Goal: Communication & Community: Answer question/provide support

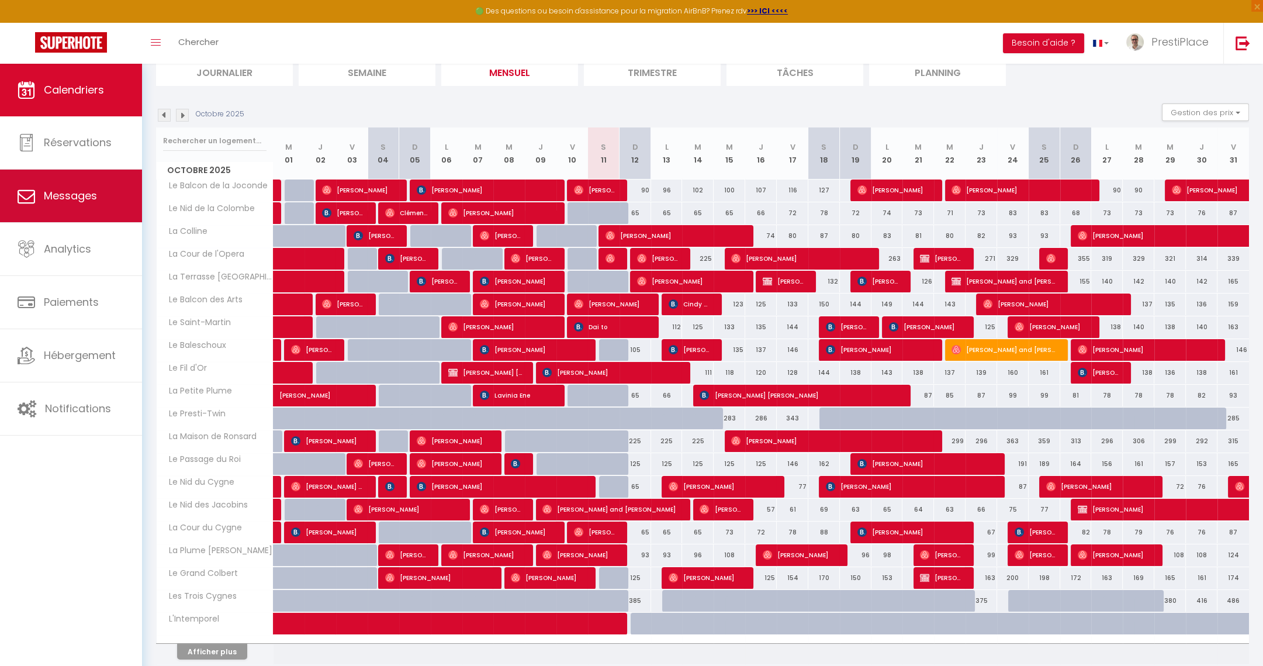
scroll to position [87, 0]
click at [72, 196] on span "Messages" at bounding box center [70, 195] width 53 height 15
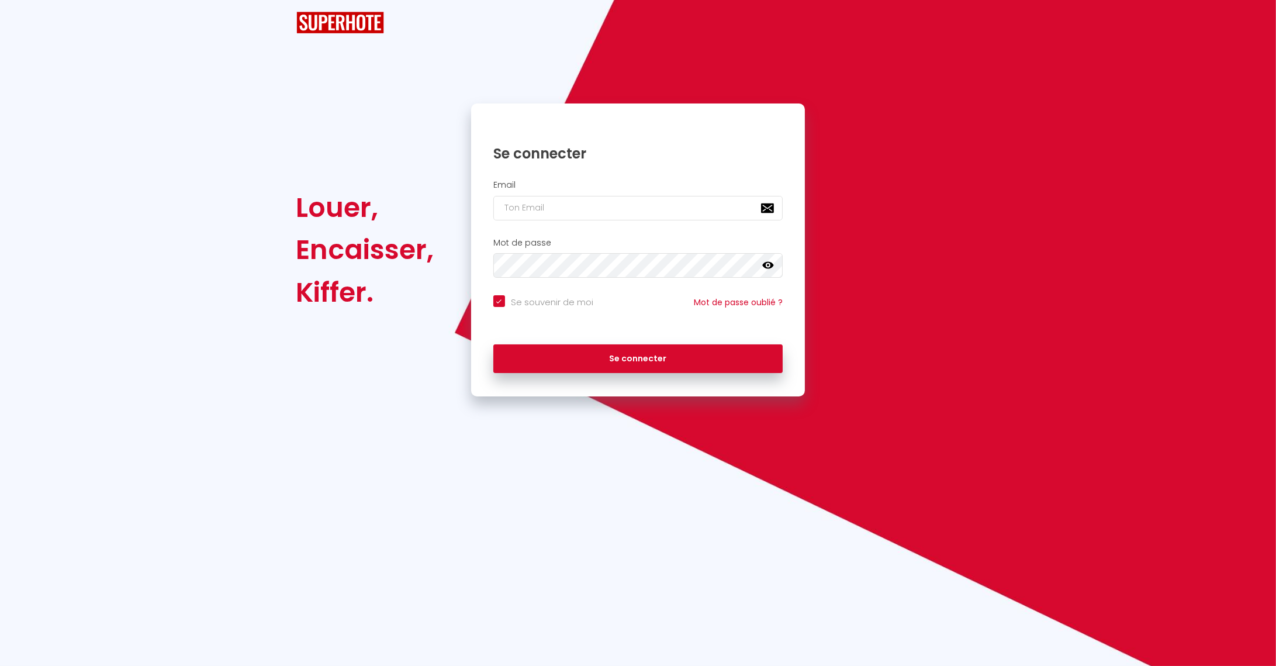
checkbox input "true"
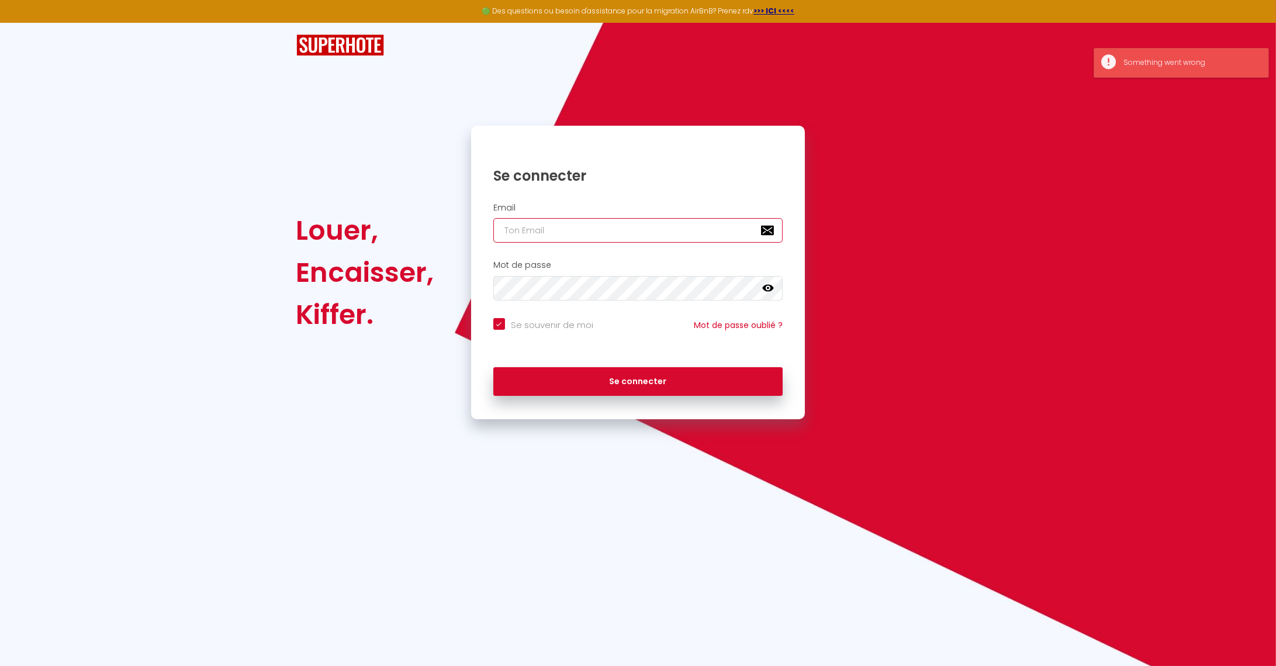
type input "[EMAIL_ADDRESS][DOMAIN_NAME]"
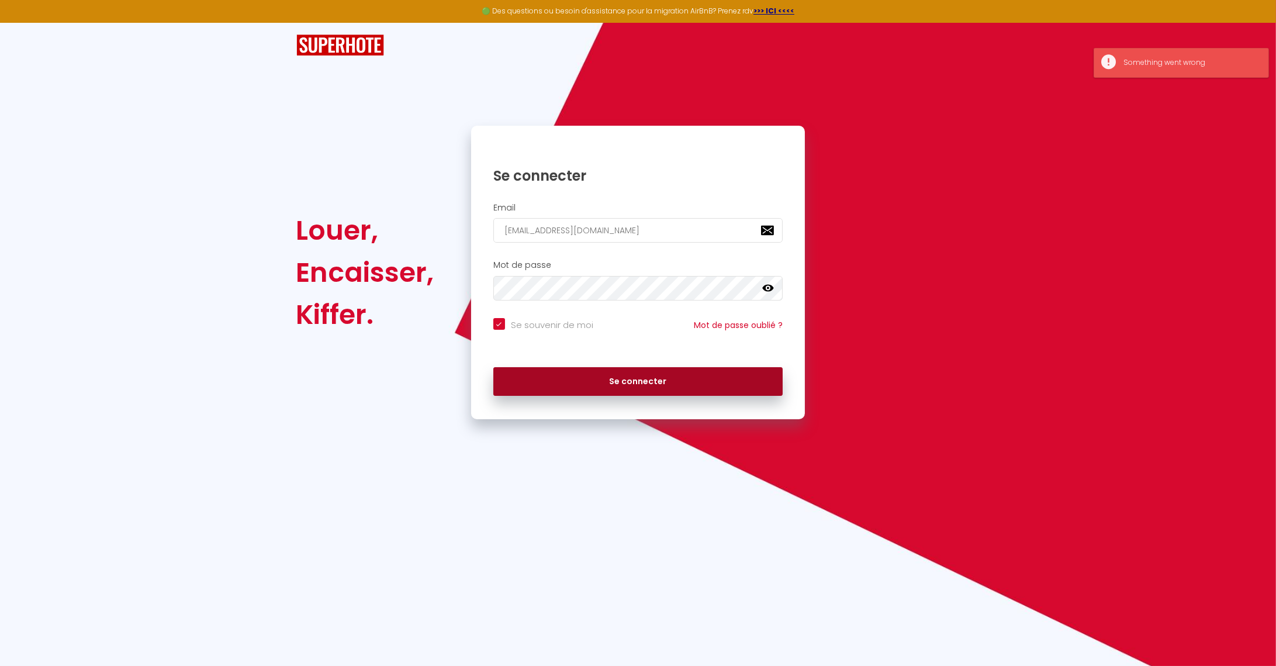
click at [665, 374] on button "Se connecter" at bounding box center [638, 381] width 290 height 29
checkbox input "true"
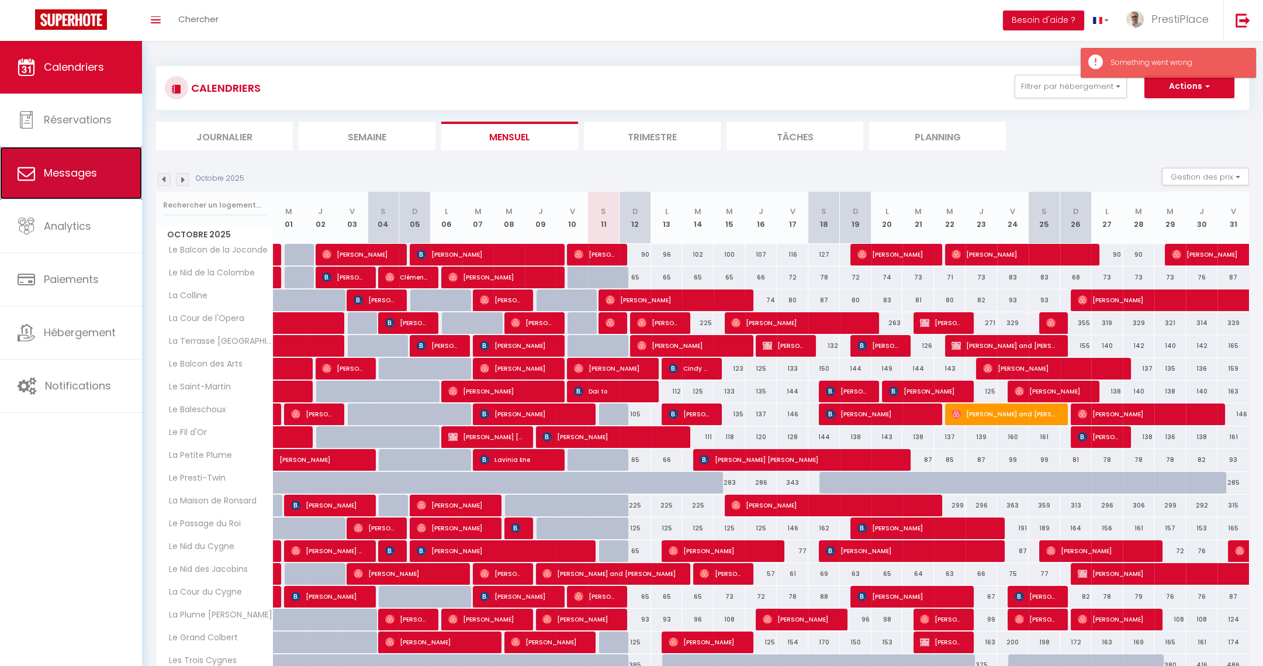
click at [71, 172] on span "Messages" at bounding box center [70, 172] width 53 height 15
select select "message"
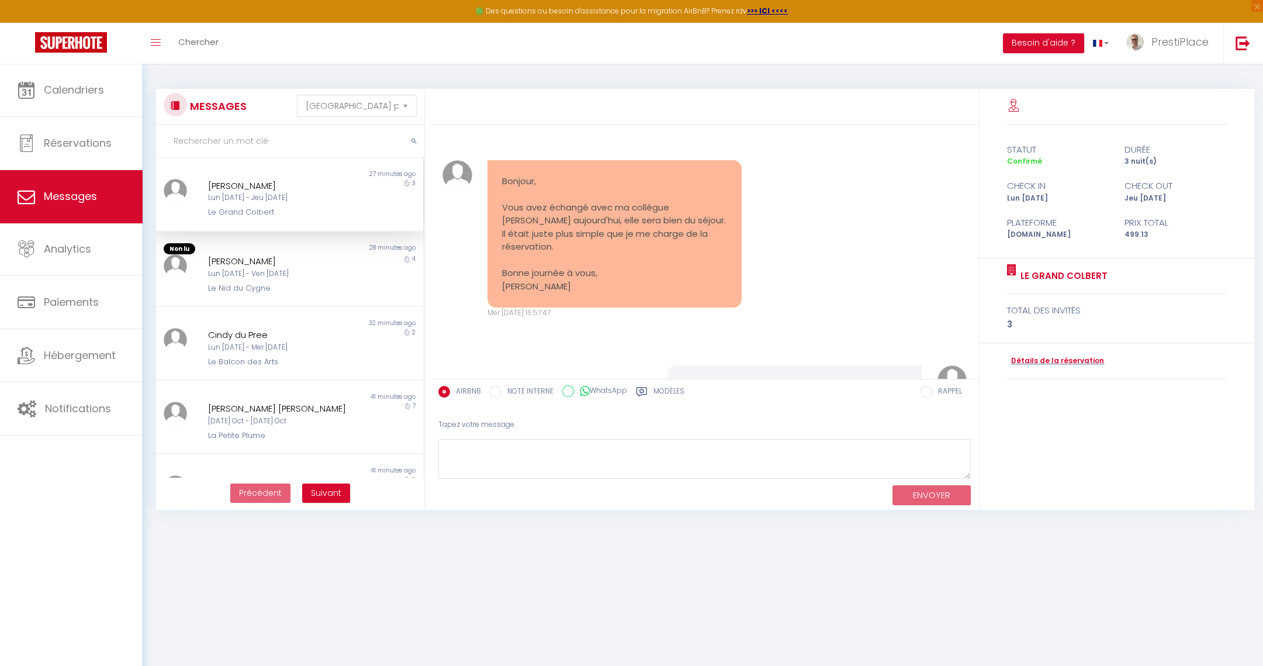
scroll to position [1452, 0]
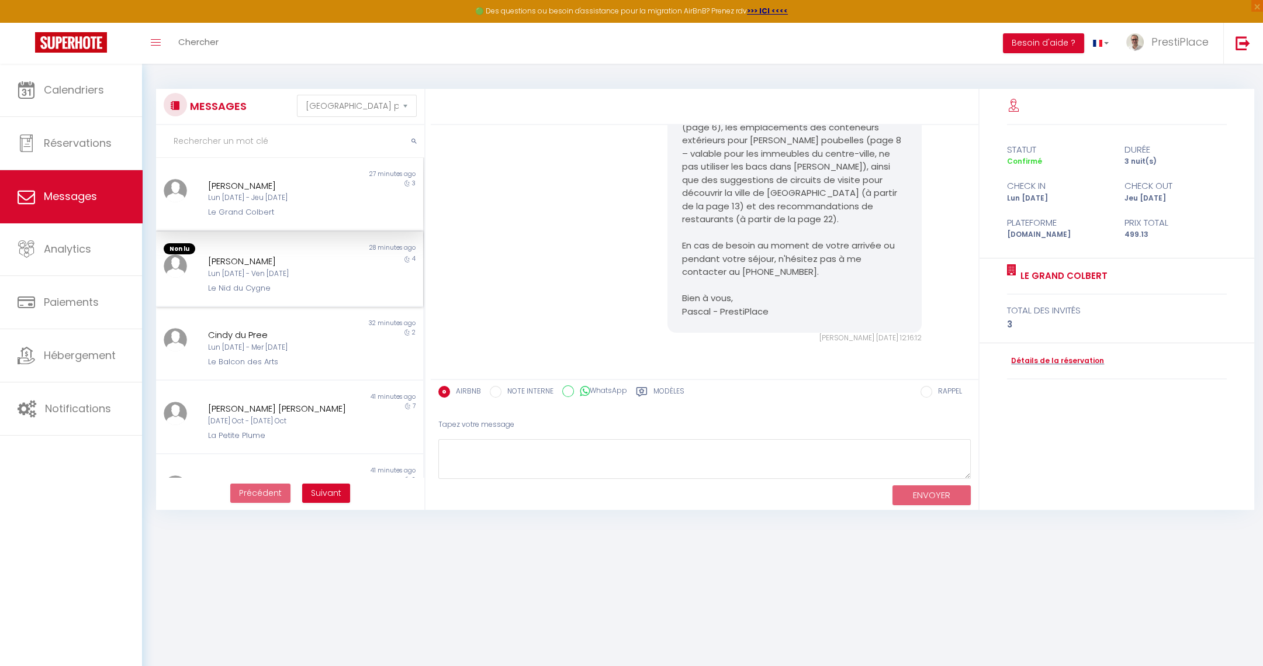
click at [300, 299] on div "Non lu 28 minutes ago [PERSON_NAME] [DATE] - Ven [DATE] Le Nid du Cygne 4" at bounding box center [289, 269] width 267 height 76
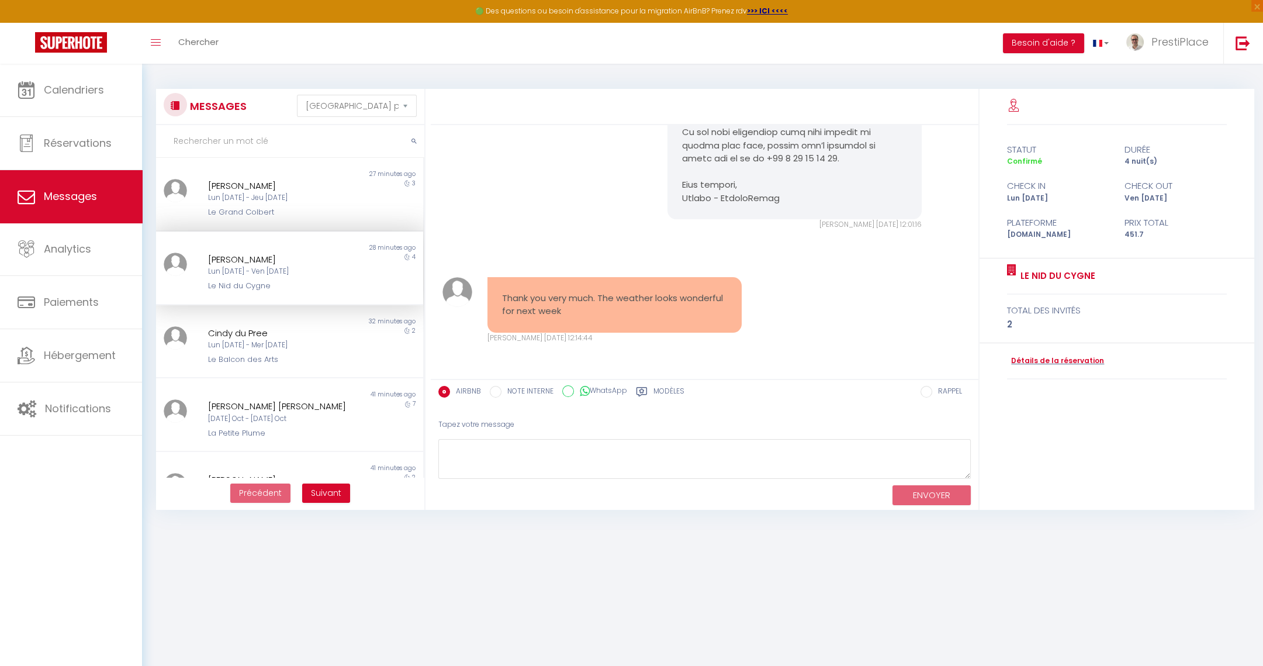
scroll to position [2259, 0]
drag, startPoint x: 501, startPoint y: 295, endPoint x: 706, endPoint y: 320, distance: 206.1
click at [706, 320] on div "Thank you very much. The weather looks wonderful for next week" at bounding box center [615, 305] width 255 height 56
copy pre "Thank you very much. The weather looks wonderful for next week"
click at [550, 450] on textarea at bounding box center [704, 459] width 533 height 40
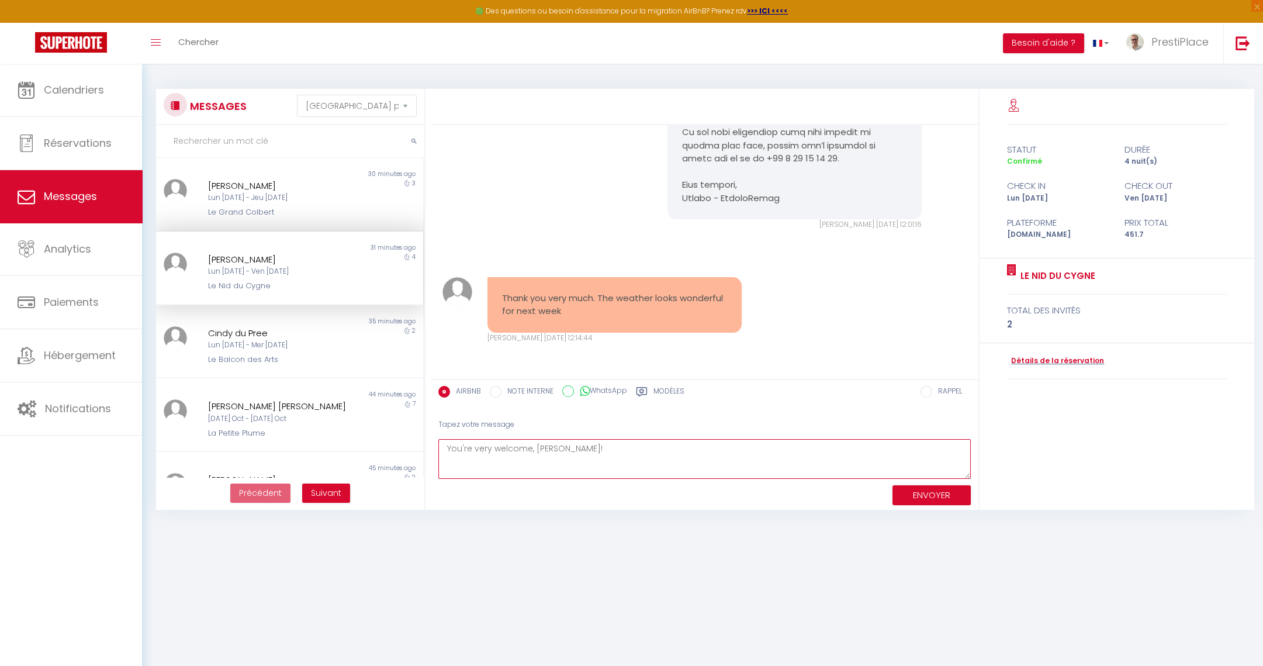
paste textarea "Yes indeed, the weather forecast looks great — you should have beautiful weathe…"
click at [749, 448] on textarea "You're very welcome, [PERSON_NAME]! Yes indeed, the weather forecast looks grea…" at bounding box center [704, 459] width 533 height 40
drag, startPoint x: 505, startPoint y: 456, endPoint x: 547, endPoint y: 458, distance: 42.1
click at [547, 458] on textarea "You're very welcome, [PERSON_NAME]! Yes indeed, the weather forecast looks grea…" at bounding box center [704, 459] width 533 height 40
click at [768, 462] on textarea "You're very welcome, [PERSON_NAME]! Yes indeed, the weather forecast looks grea…" at bounding box center [704, 459] width 533 height 40
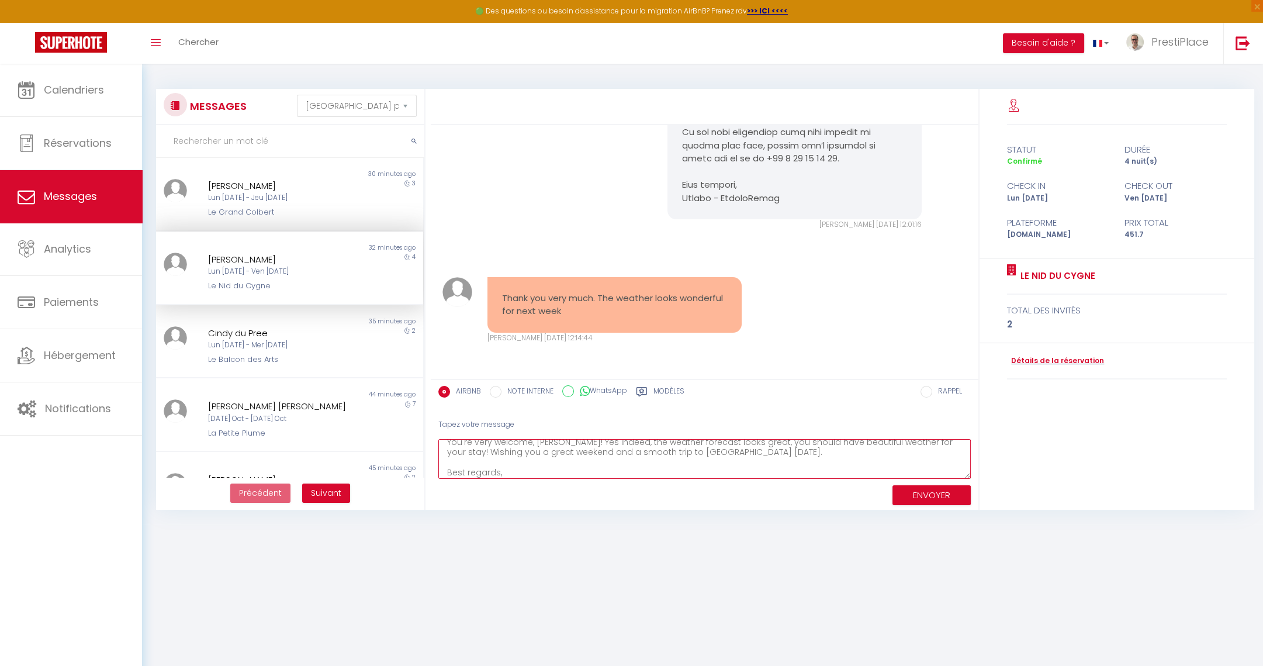
scroll to position [17, 0]
type textarea "You're very welcome, [PERSON_NAME]! Yes indeed, the weather forecast looks grea…"
click at [653, 458] on textarea "You're very welcome, [PERSON_NAME]! Yes indeed, the weather forecast looks grea…" at bounding box center [704, 459] width 533 height 40
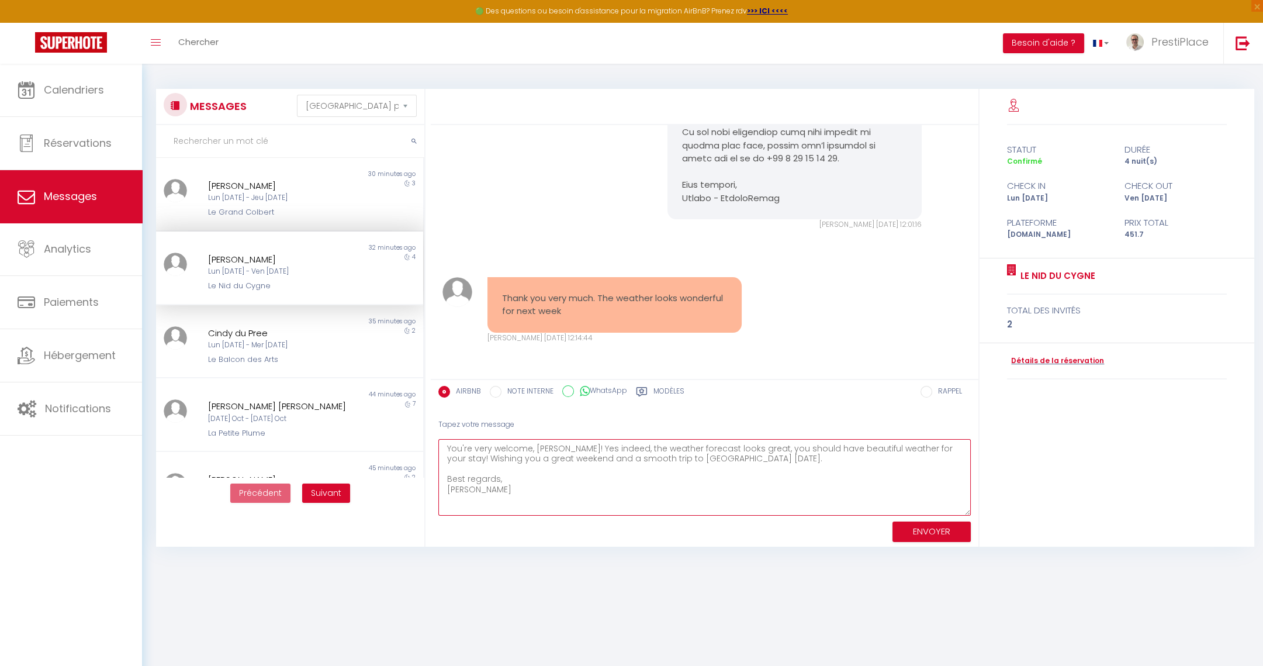
drag, startPoint x: 962, startPoint y: 470, endPoint x: 956, endPoint y: 508, distance: 38.4
click at [956, 508] on textarea "You're very welcome, [PERSON_NAME]! Yes indeed, the weather forecast looks grea…" at bounding box center [704, 477] width 533 height 77
click at [665, 497] on textarea "You're very welcome, [PERSON_NAME]! Yes indeed, the weather forecast looks grea…" at bounding box center [704, 477] width 533 height 77
click at [947, 534] on button "ENVOYER" at bounding box center [932, 531] width 78 height 20
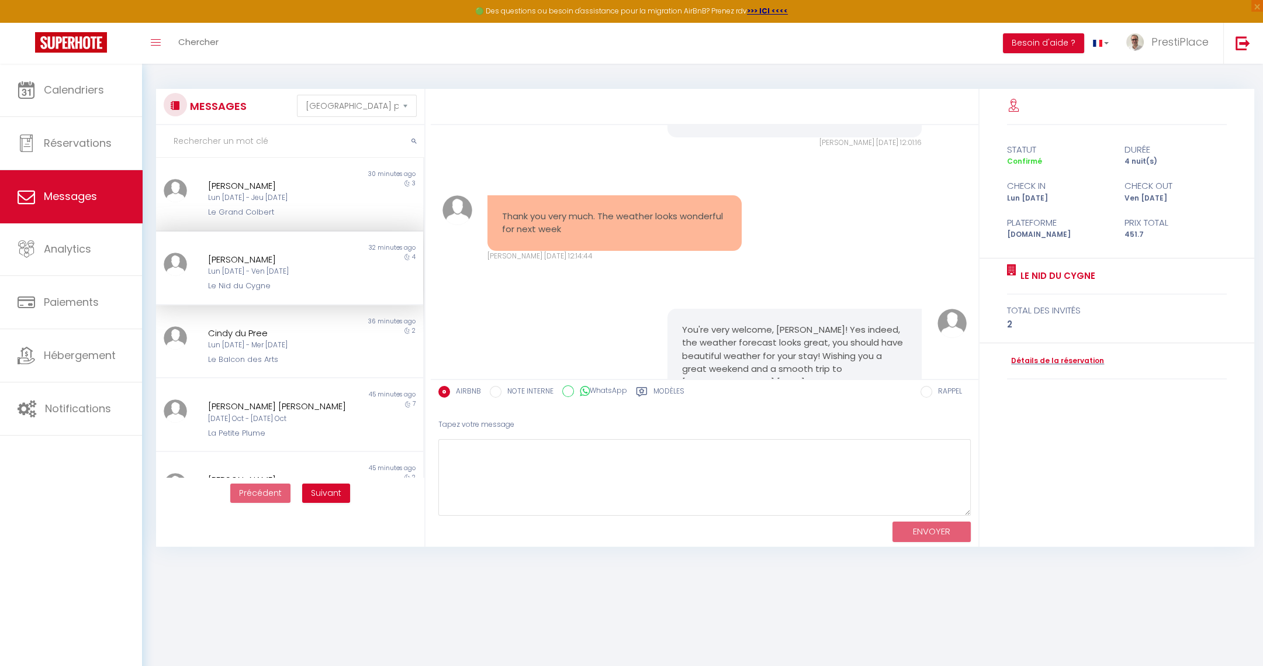
scroll to position [2451, 0]
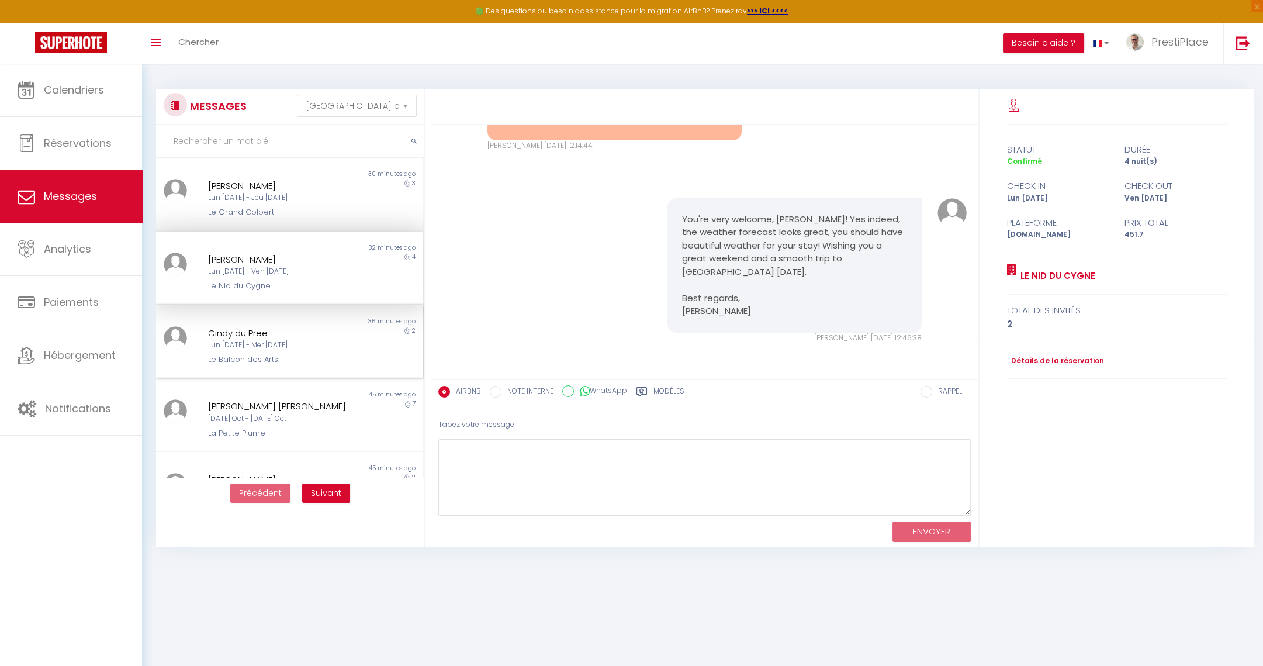
click at [274, 345] on div "Lun [DATE] - Mer [DATE]" at bounding box center [278, 345] width 140 height 11
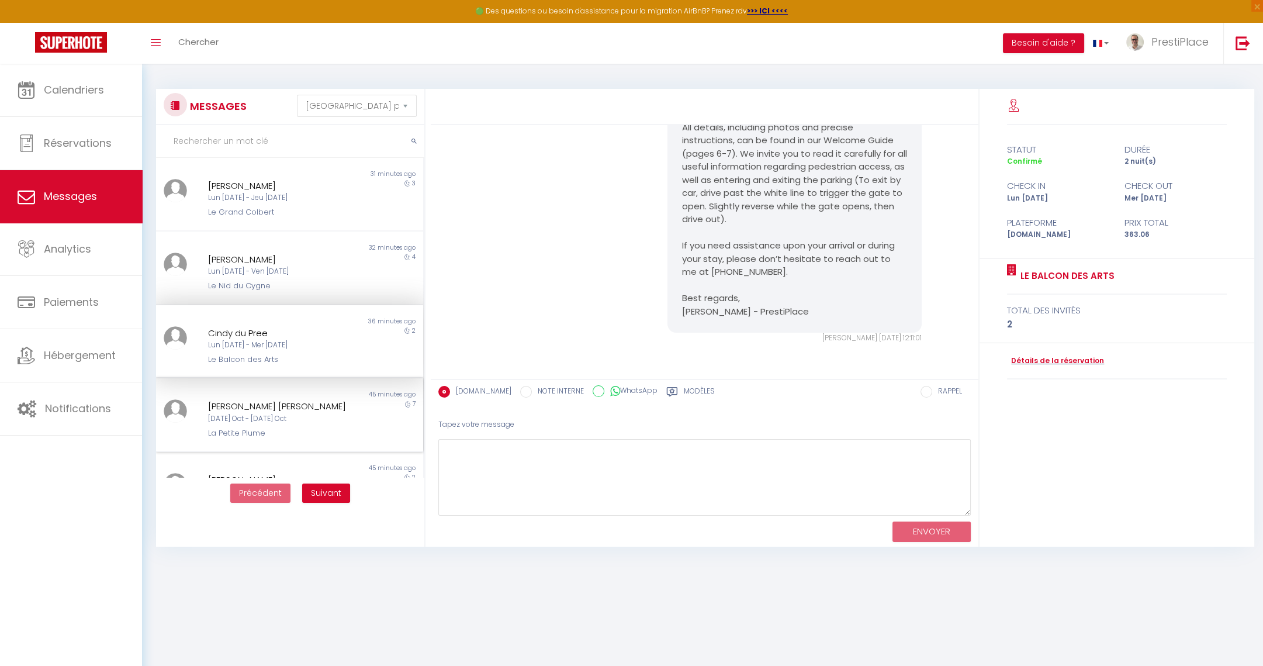
scroll to position [175, 0]
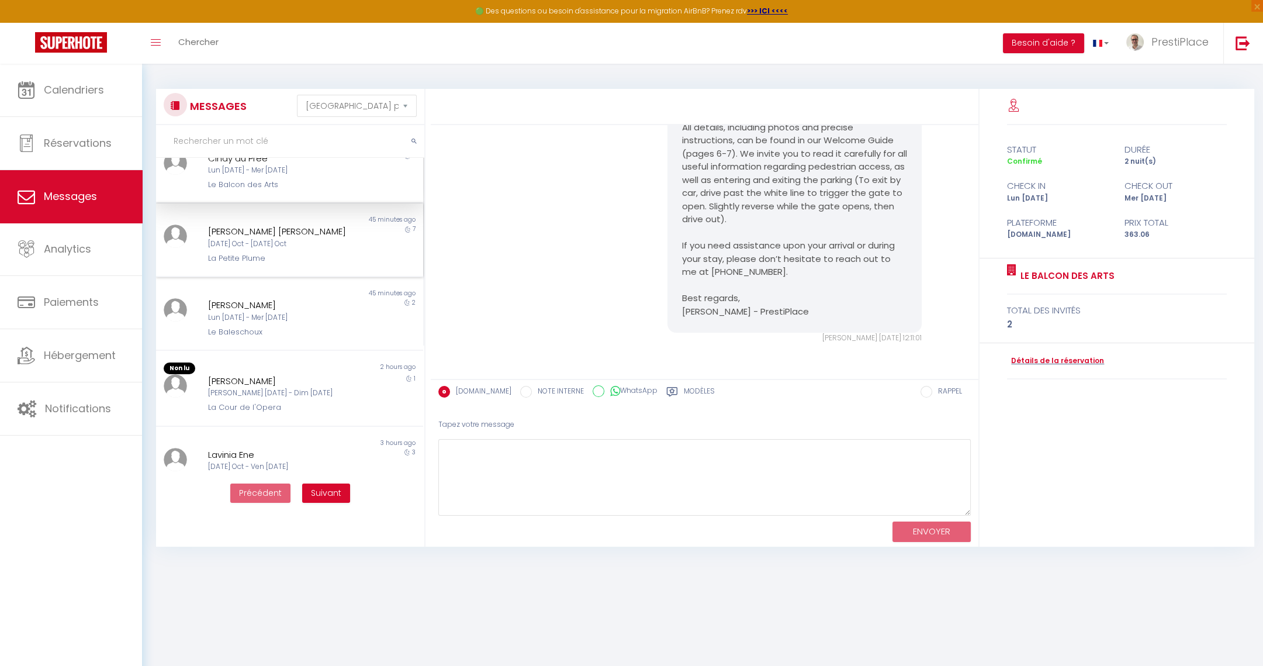
click at [284, 247] on div "[DATE] Oct - [DATE] Oct" at bounding box center [278, 244] width 140 height 11
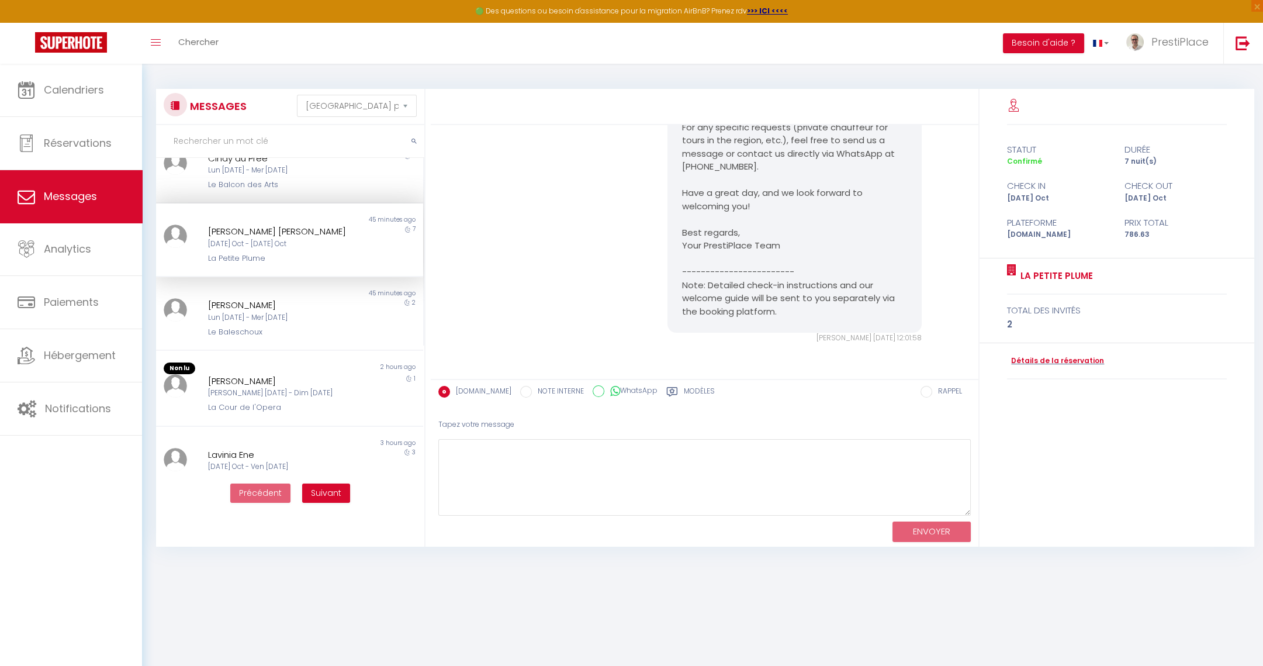
scroll to position [930, 0]
click at [271, 327] on div "Le Baleschoux" at bounding box center [278, 332] width 140 height 12
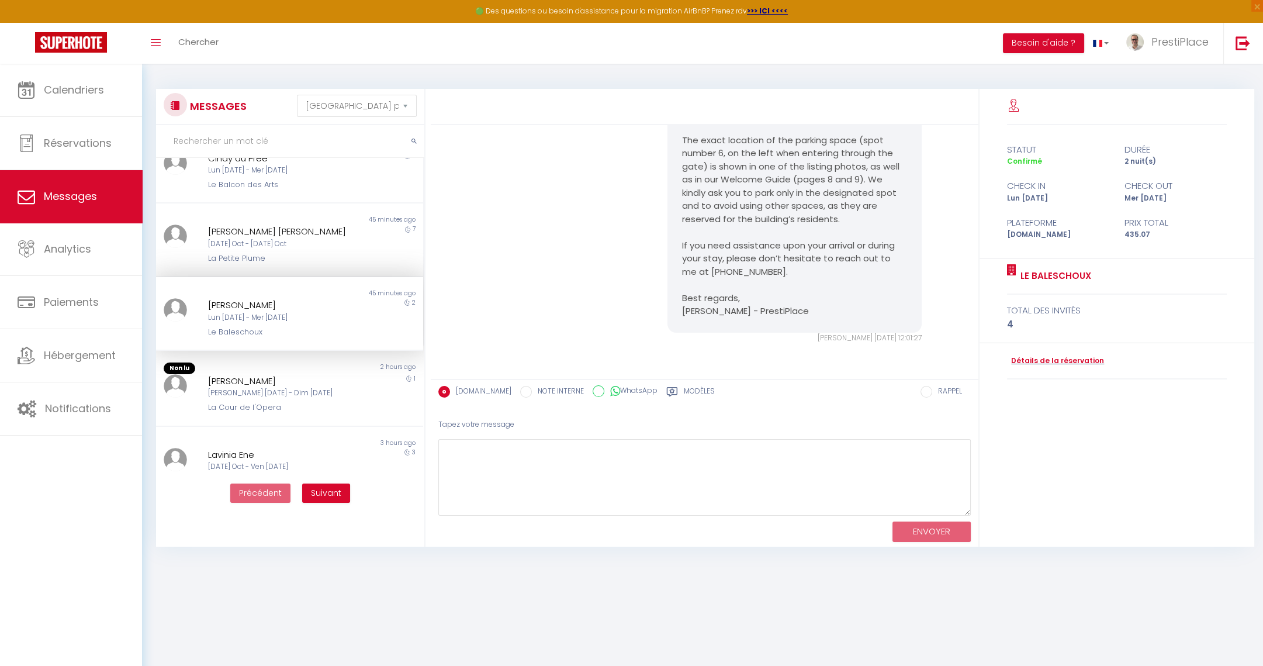
scroll to position [350, 0]
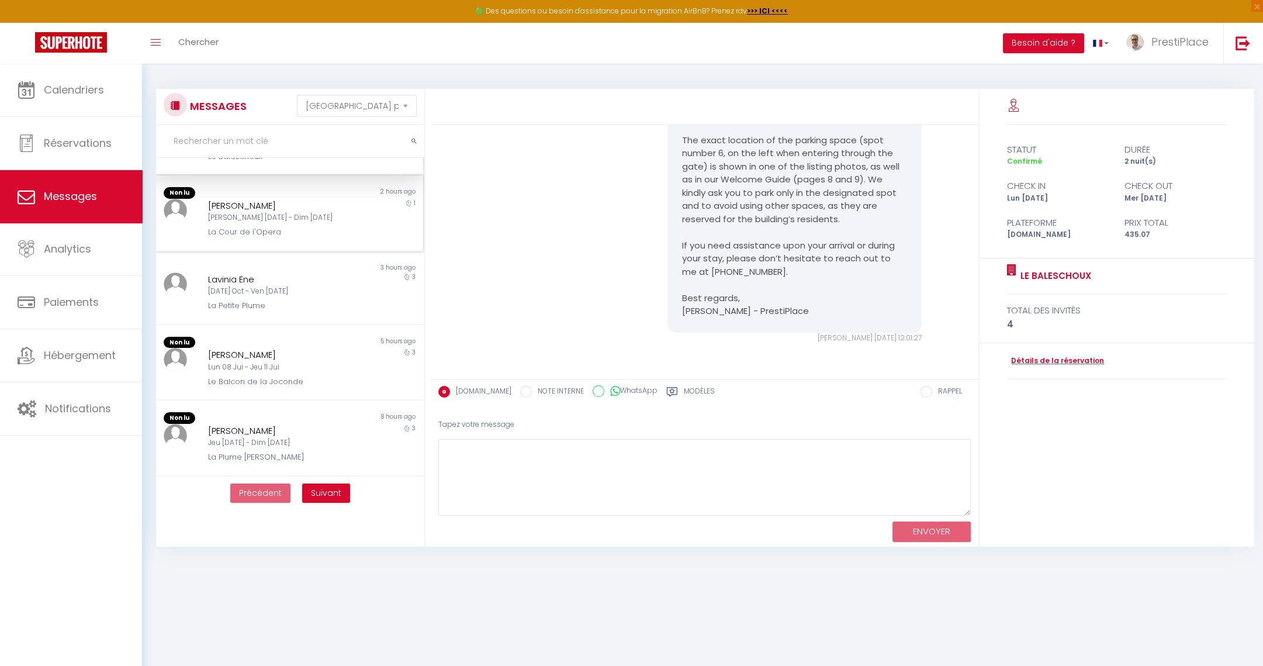
click at [281, 217] on div "[PERSON_NAME] [DATE] - Dim [DATE]" at bounding box center [278, 217] width 140 height 11
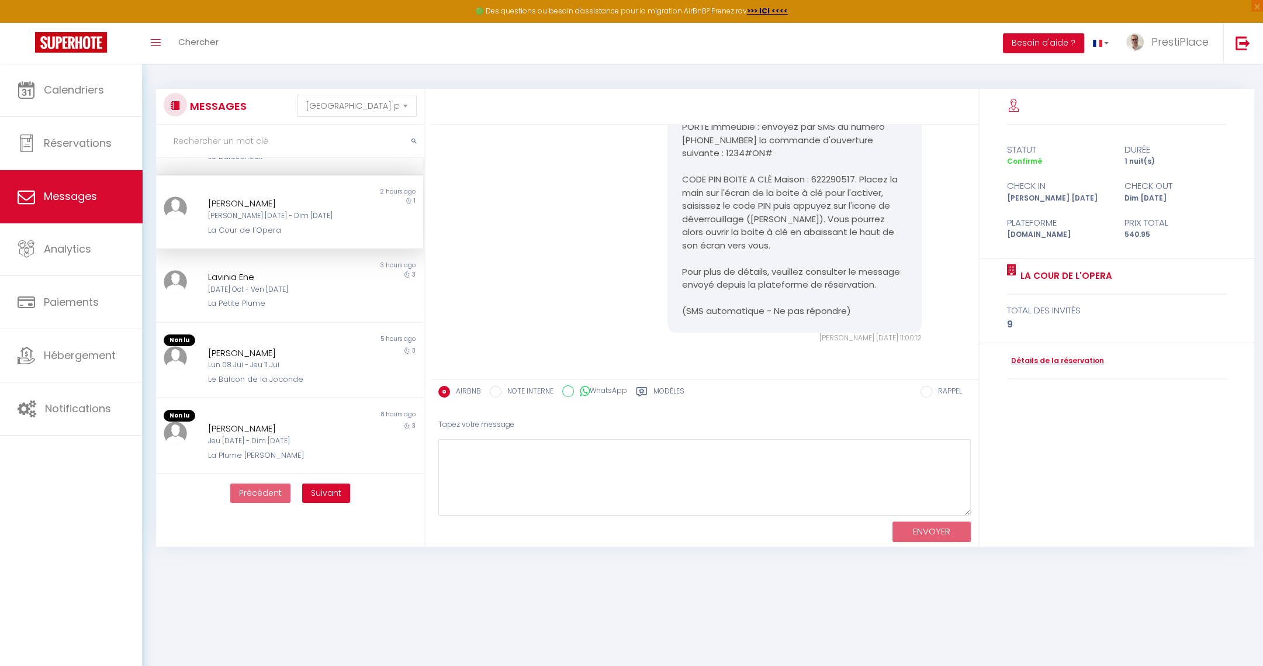
scroll to position [5756, 0]
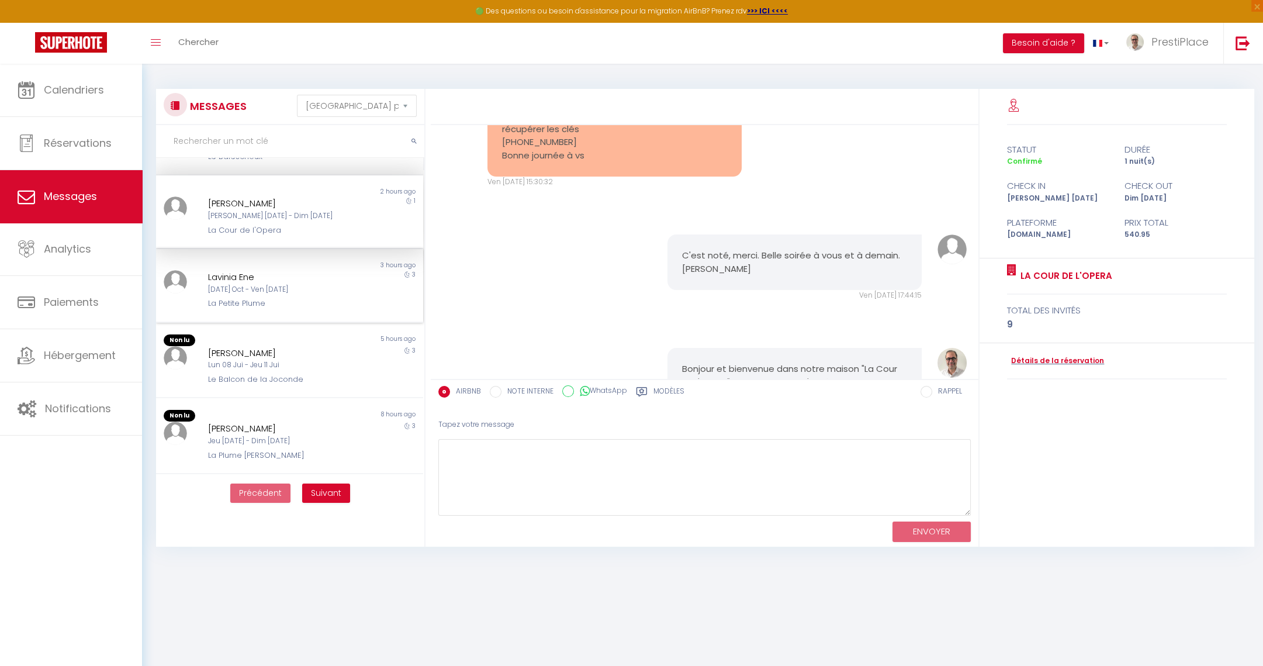
click at [253, 279] on div "Lavinia Ene" at bounding box center [278, 277] width 140 height 14
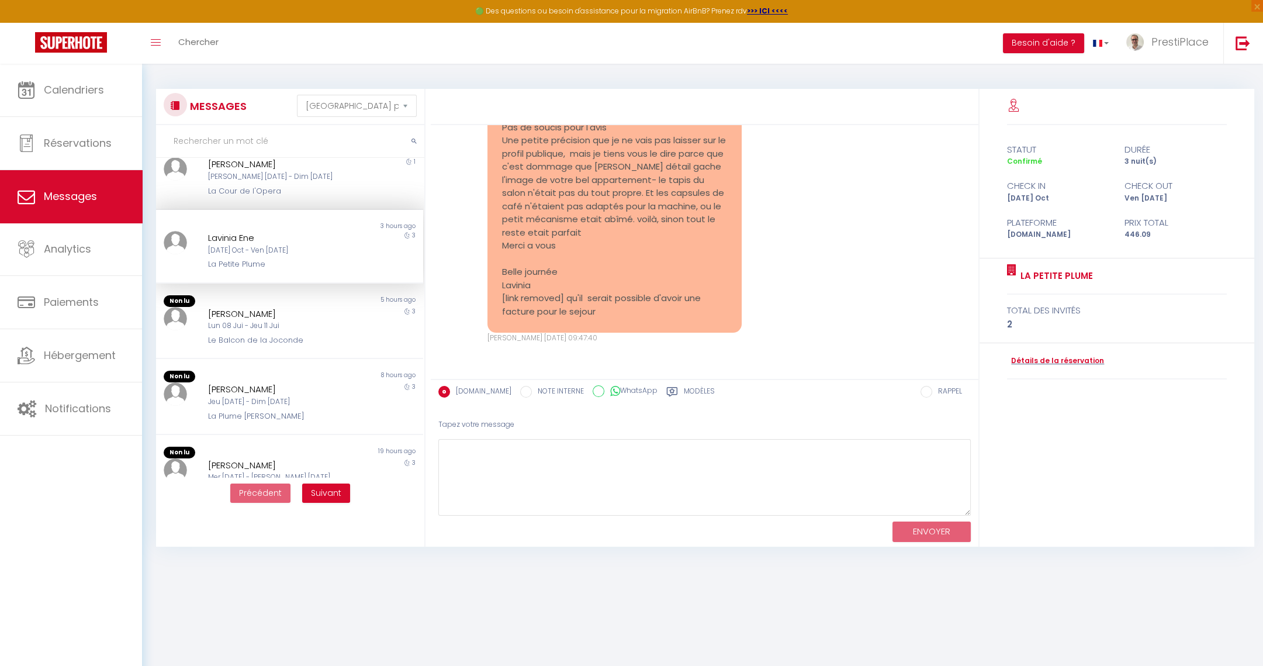
scroll to position [420, 0]
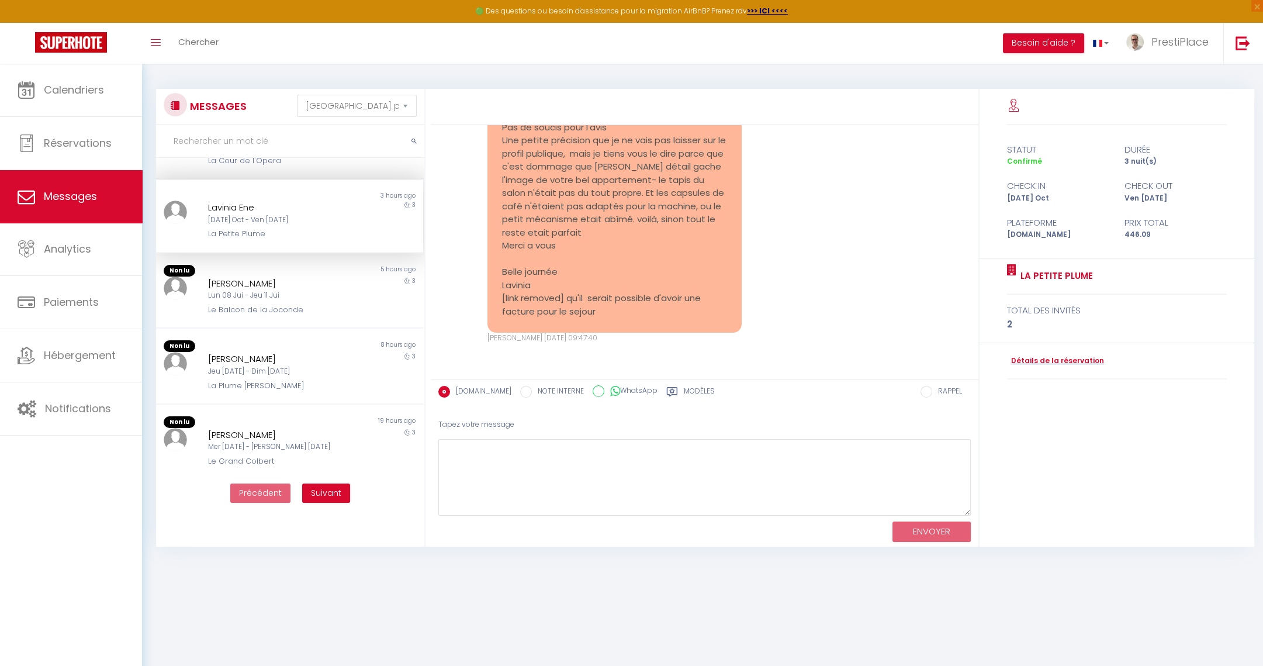
click at [253, 279] on div "[PERSON_NAME]" at bounding box center [278, 284] width 140 height 14
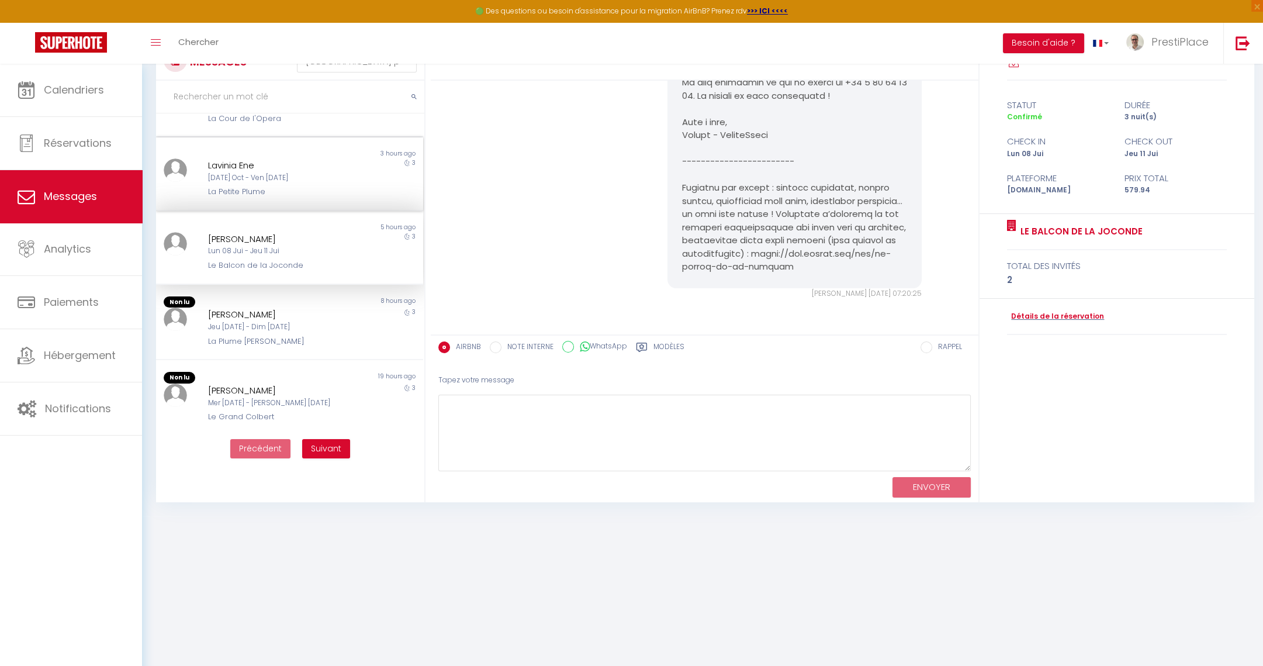
scroll to position [63, 0]
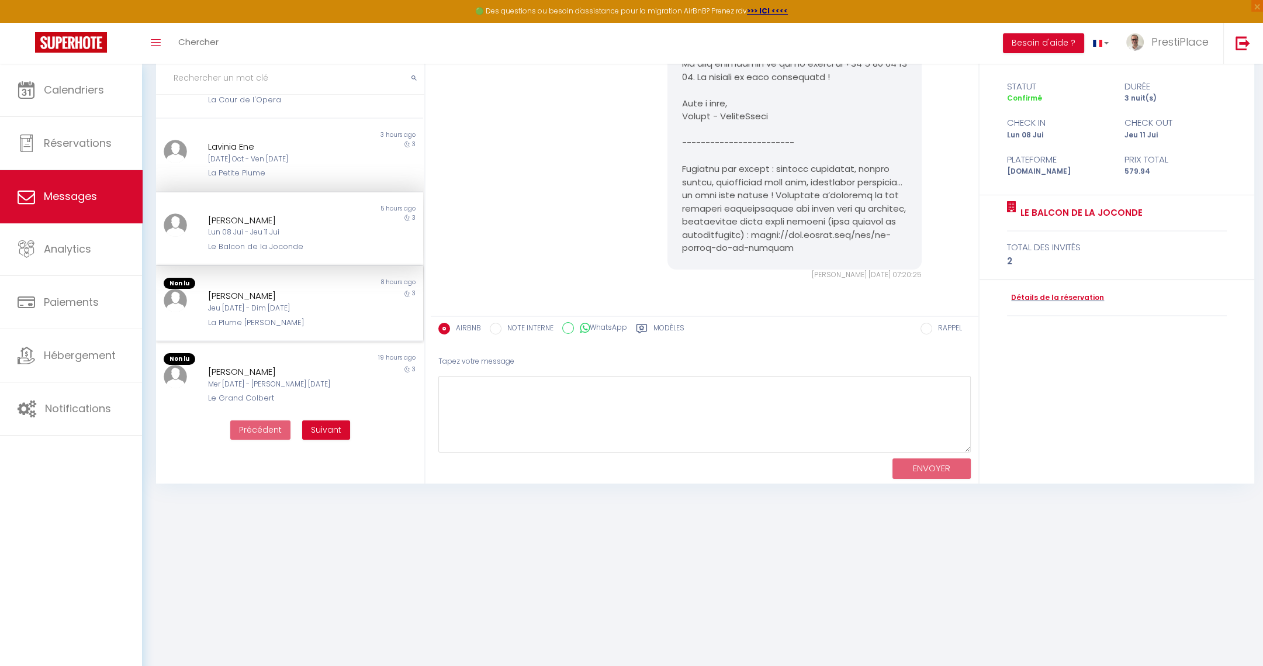
click at [259, 304] on div "Jeu [DATE] - Dim [DATE]" at bounding box center [278, 308] width 140 height 11
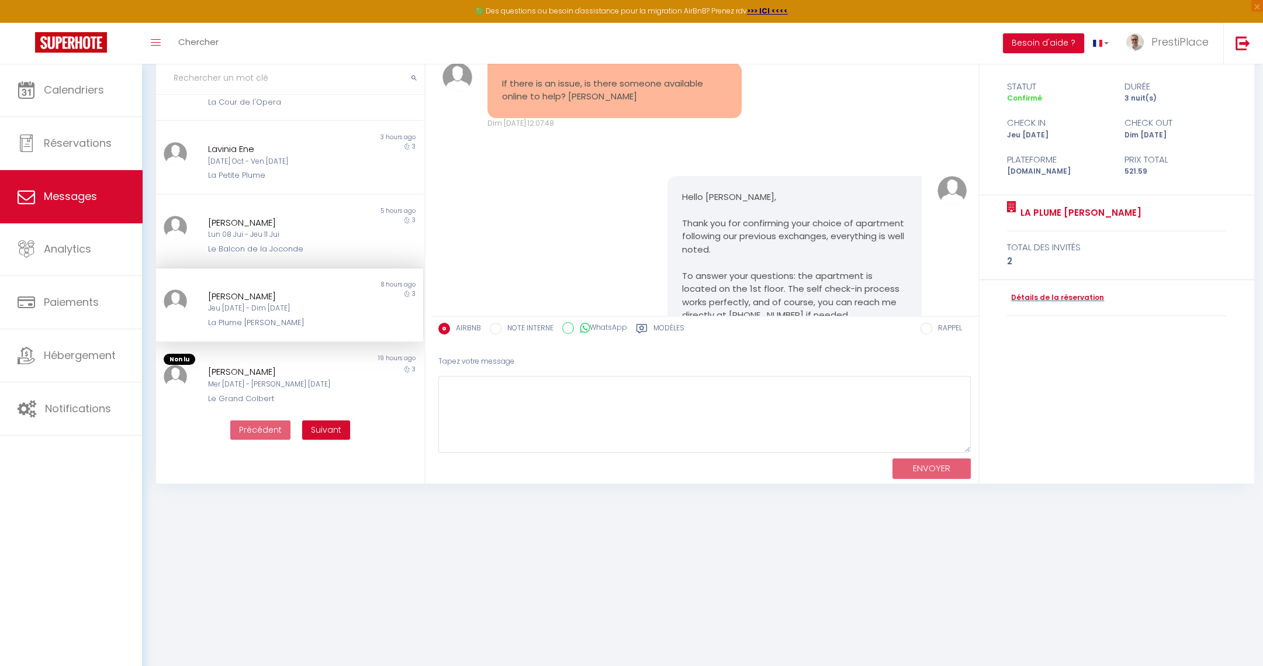
scroll to position [3266, 0]
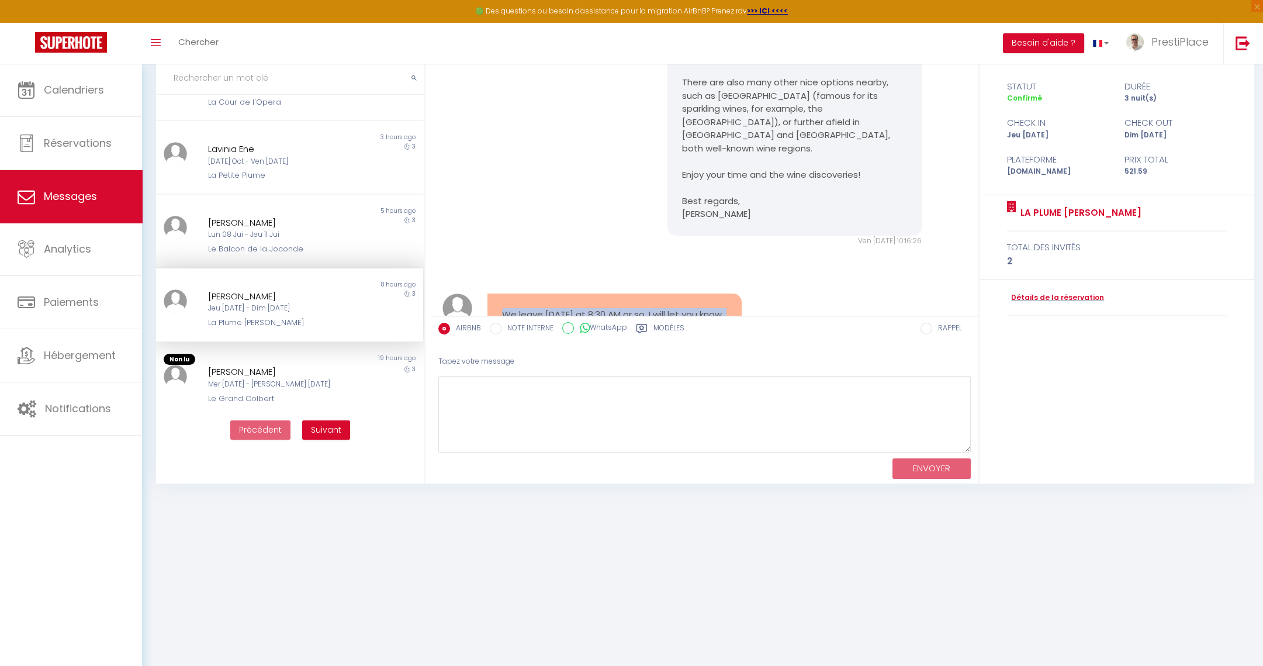
drag, startPoint x: 503, startPoint y: 220, endPoint x: 740, endPoint y: 262, distance: 240.9
click at [740, 293] on div "We leave [DATE] at 8:30 AM or so. I will let you know when we leave. Where do w…" at bounding box center [615, 333] width 270 height 80
copy pre "We leave [DATE] at 8:30 AM or so. I will let you know when we leave. Where do w…"
click at [607, 393] on textarea at bounding box center [704, 414] width 533 height 77
click at [670, 328] on label "Modèles" at bounding box center [669, 330] width 31 height 15
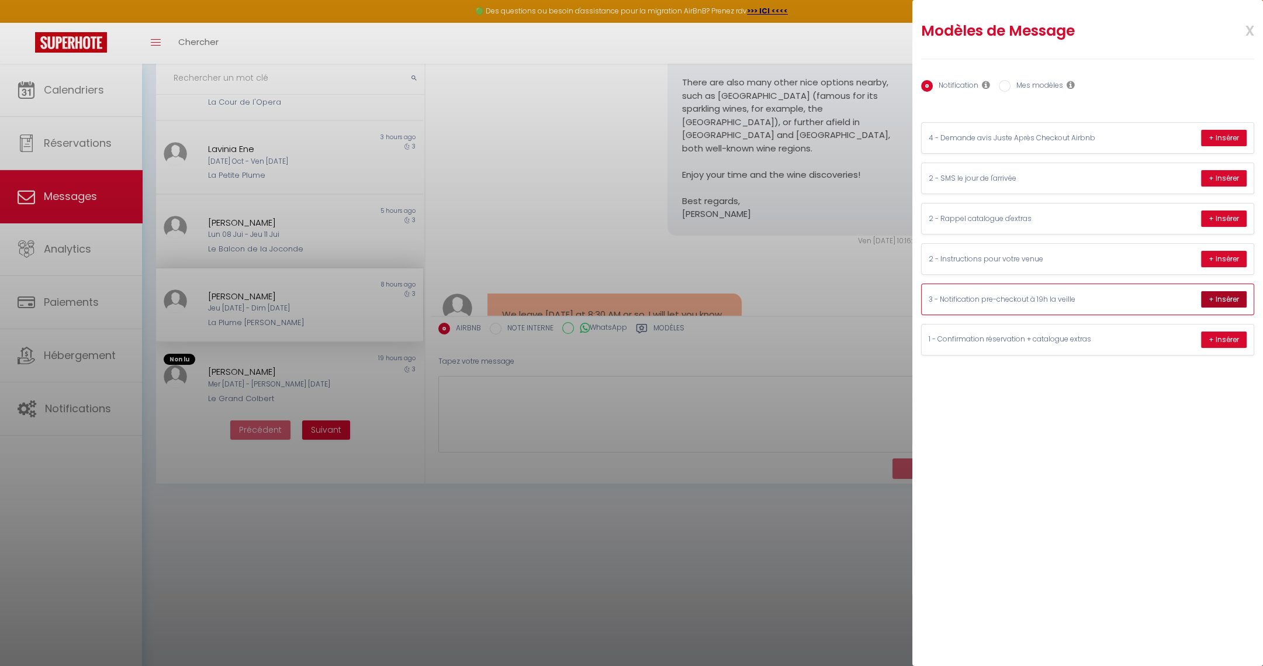
click at [1214, 295] on button "+ Insérer" at bounding box center [1224, 299] width 46 height 16
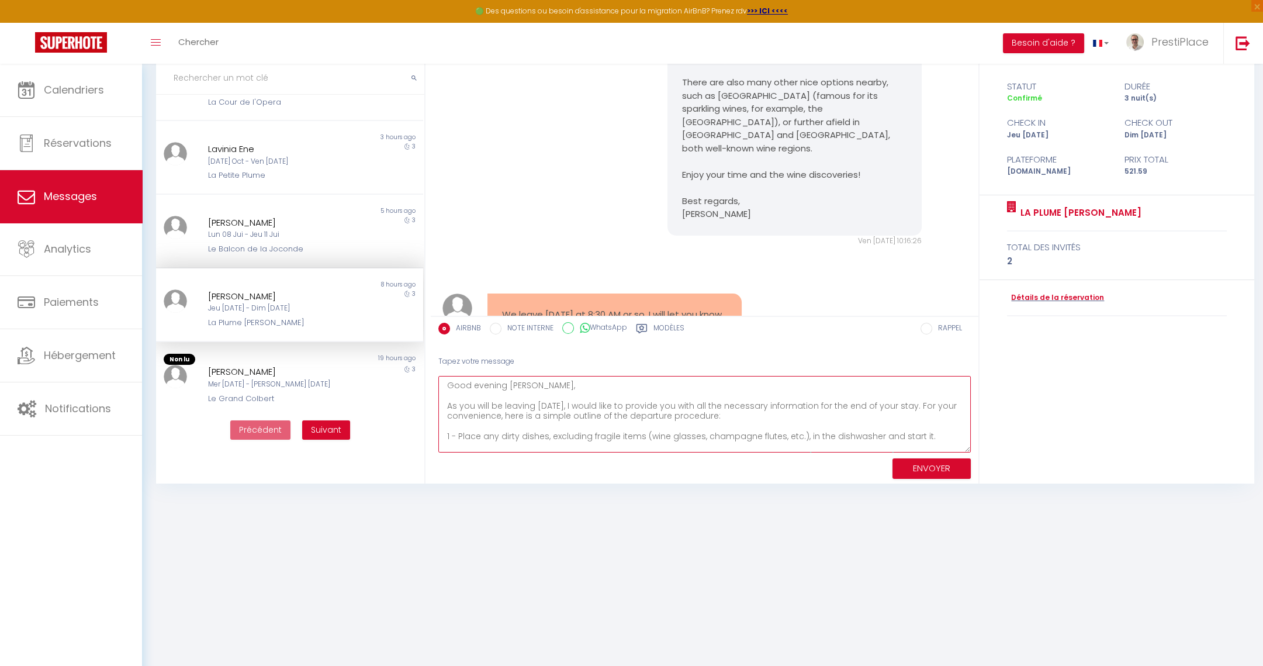
scroll to position [136, 0]
drag, startPoint x: 447, startPoint y: 403, endPoint x: 735, endPoint y: 501, distance: 304.8
click at [735, 501] on body "🟢 Des questions ou besoin d'assistance pour la migration AirBnB? Prenez rdv >>>…" at bounding box center [631, 334] width 1263 height 666
type textarea "G"
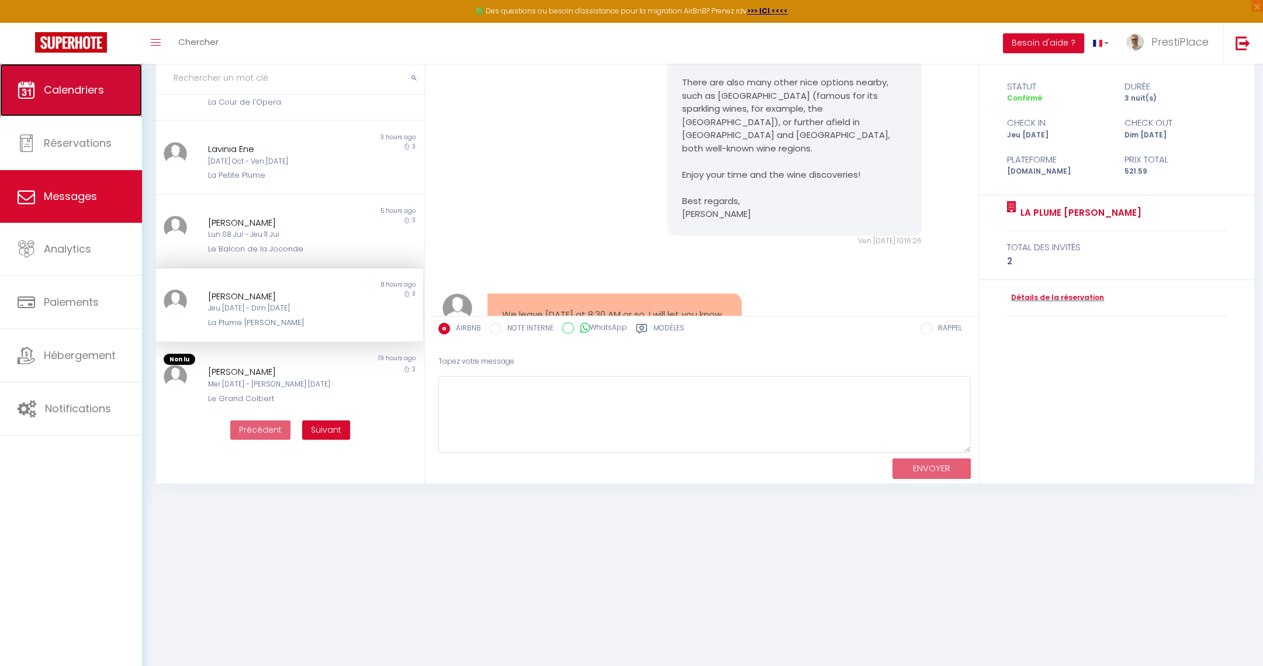
click at [53, 94] on span "Calendriers" at bounding box center [74, 89] width 60 height 15
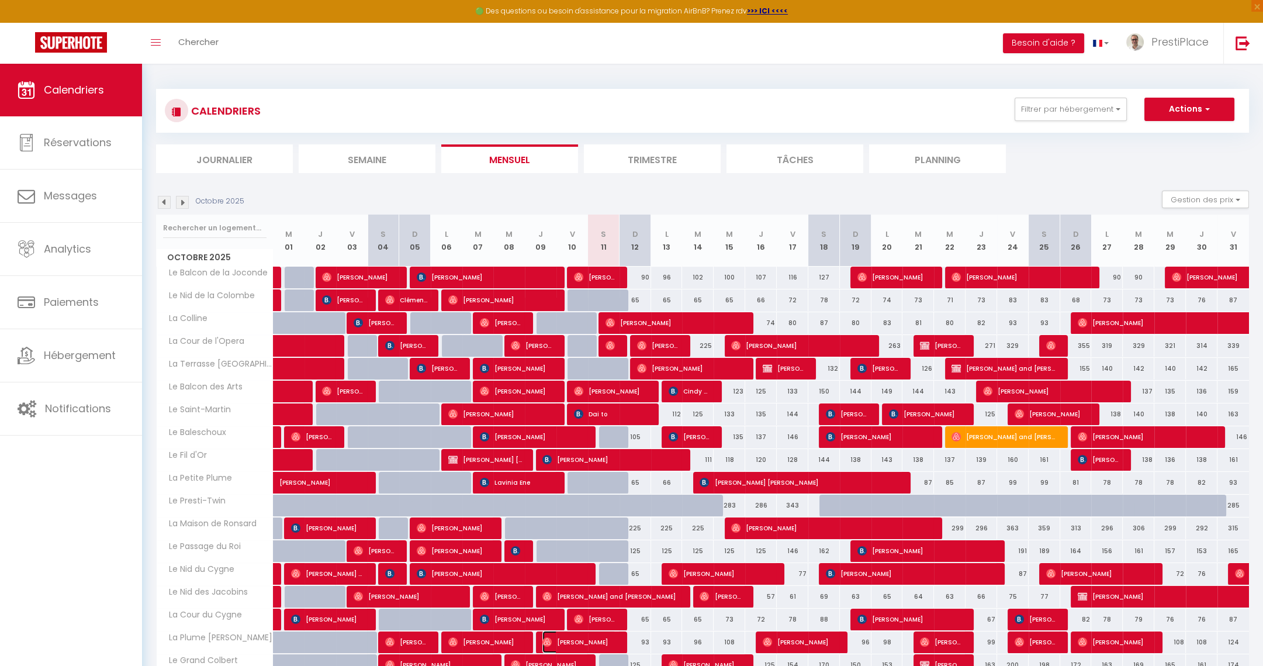
click at [572, 648] on span "[PERSON_NAME]" at bounding box center [579, 642] width 74 height 22
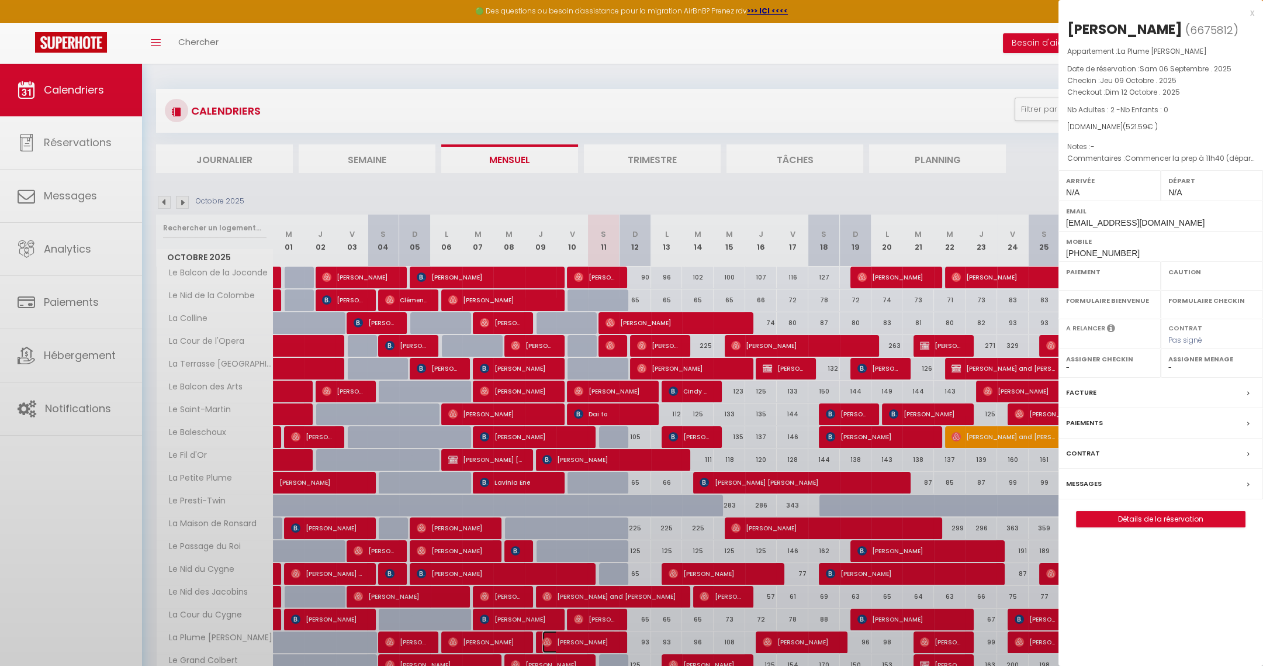
select select "OK"
select select "0"
select select "1"
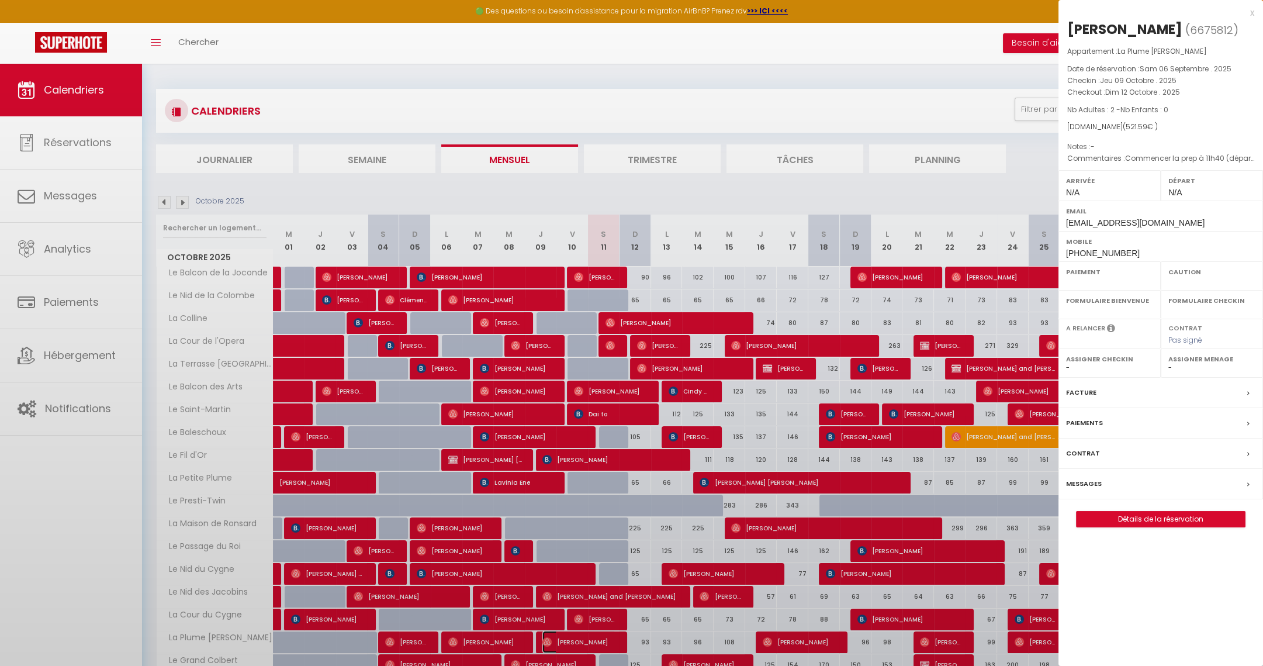
select select
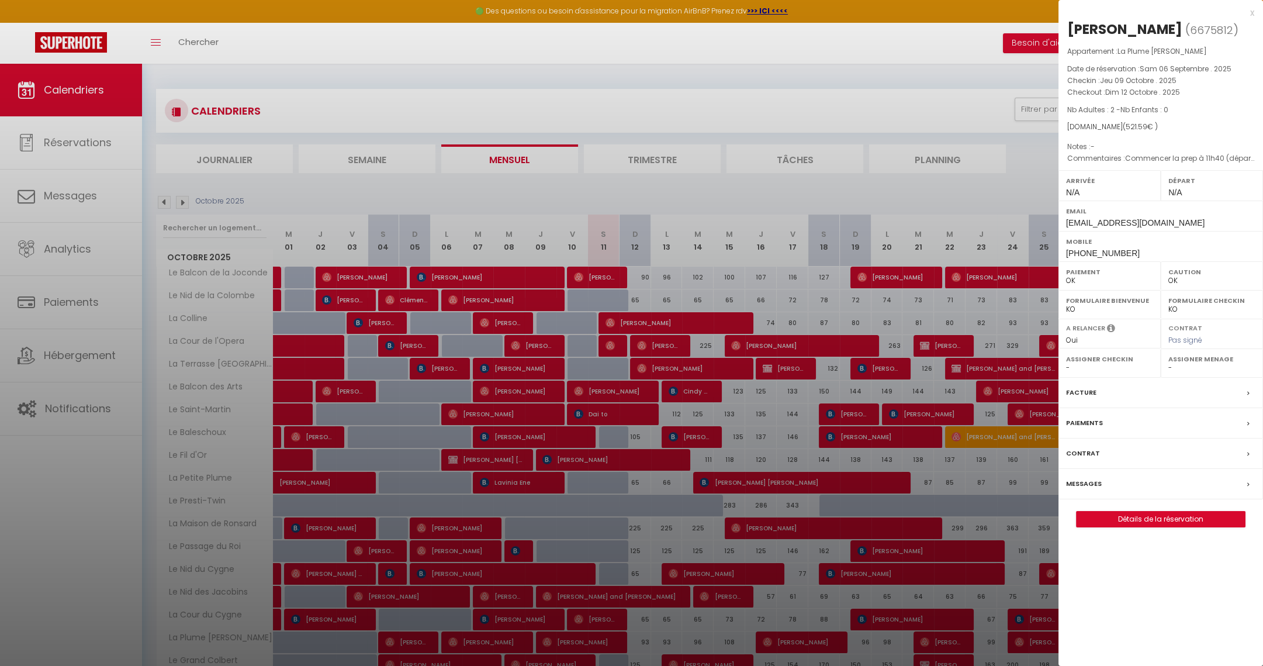
click at [1081, 480] on label "Messages" at bounding box center [1084, 484] width 36 height 12
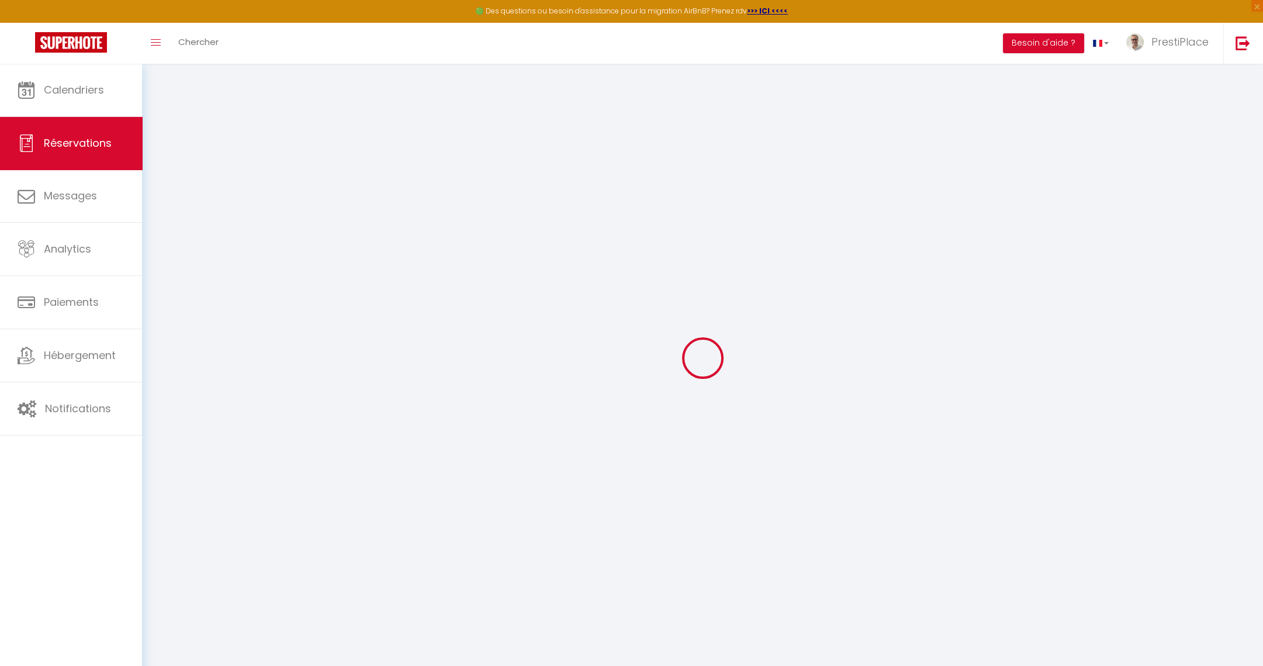
select select
checkbox input "false"
type textarea "Commencer la prep à 11h40 (départ des voyageurs précédents à 11h30) Attention à…"
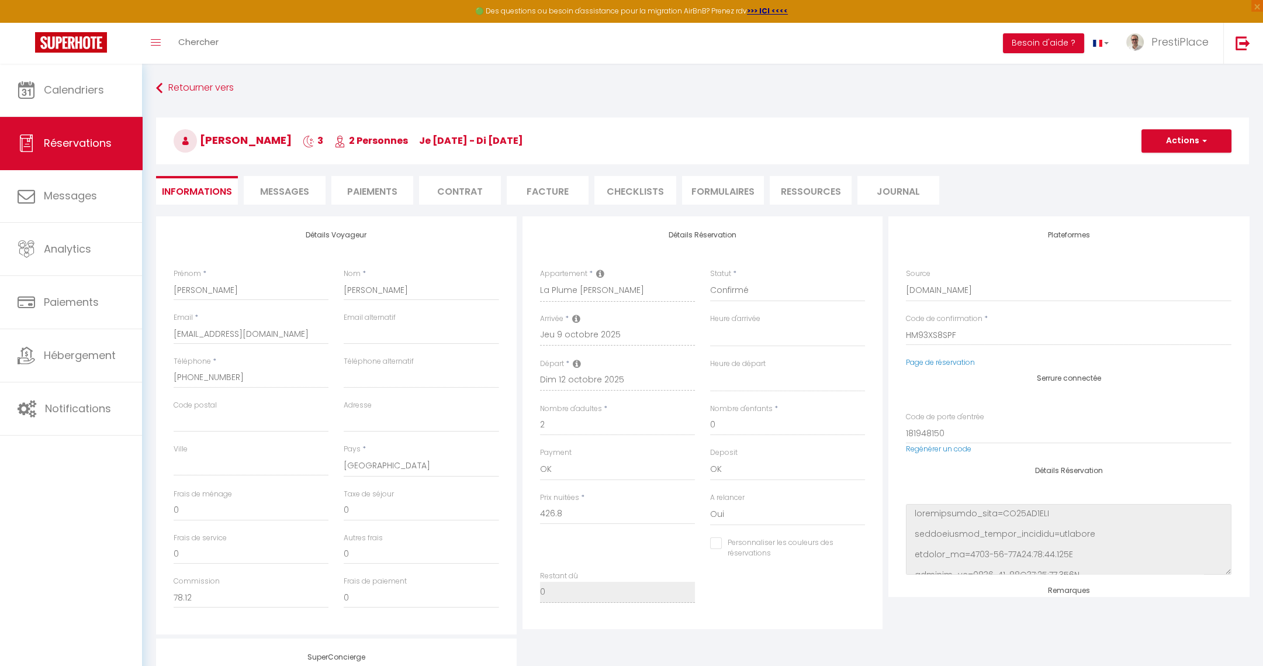
click at [282, 195] on span "Messages" at bounding box center [284, 191] width 49 height 13
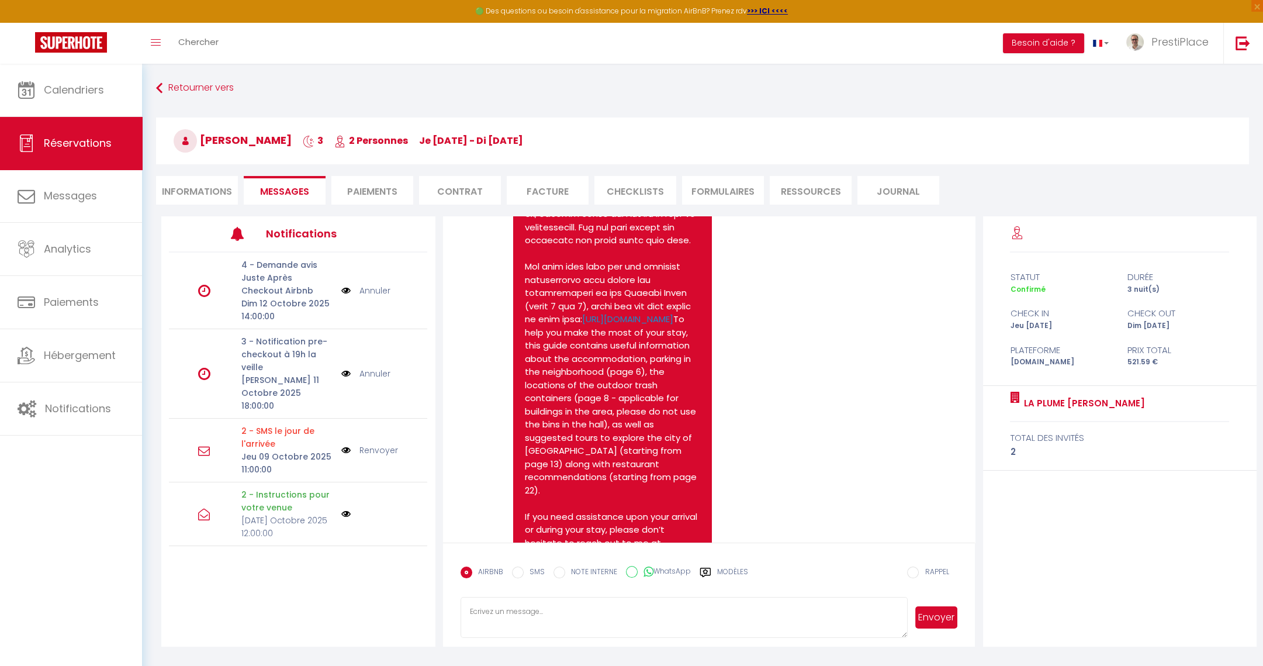
scroll to position [2185, 0]
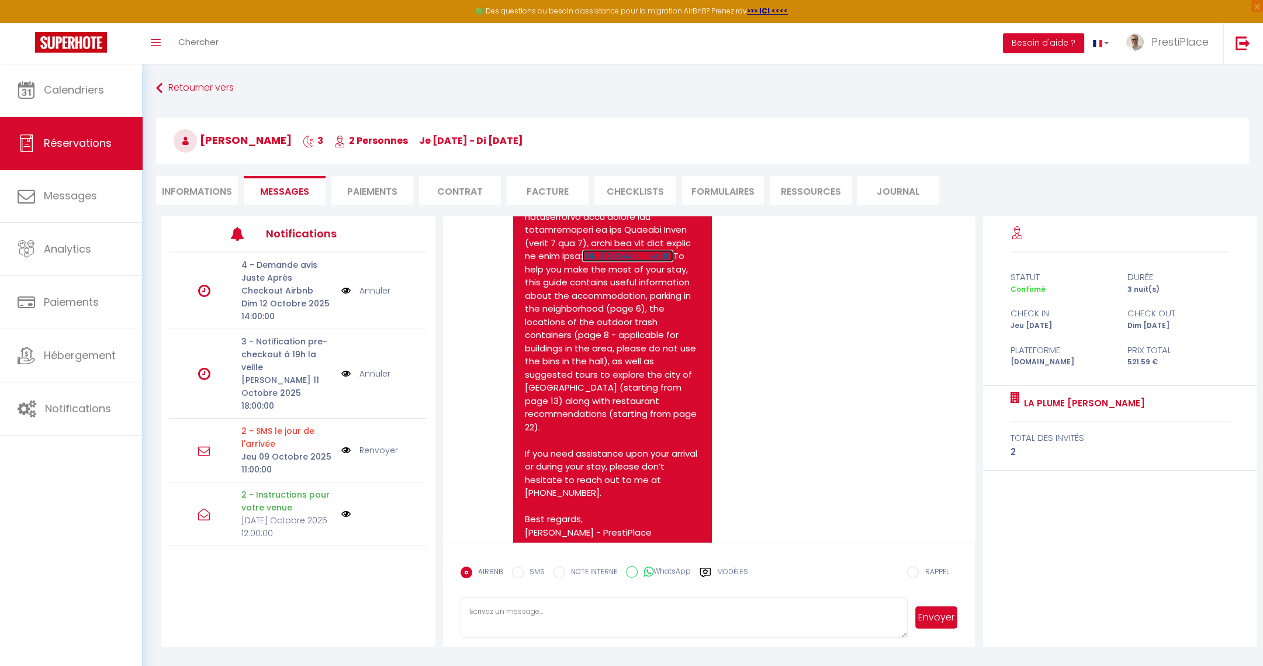
click at [582, 262] on link "[URL][DOMAIN_NAME]" at bounding box center [627, 256] width 91 height 12
click at [372, 367] on link "Annuler" at bounding box center [375, 373] width 31 height 13
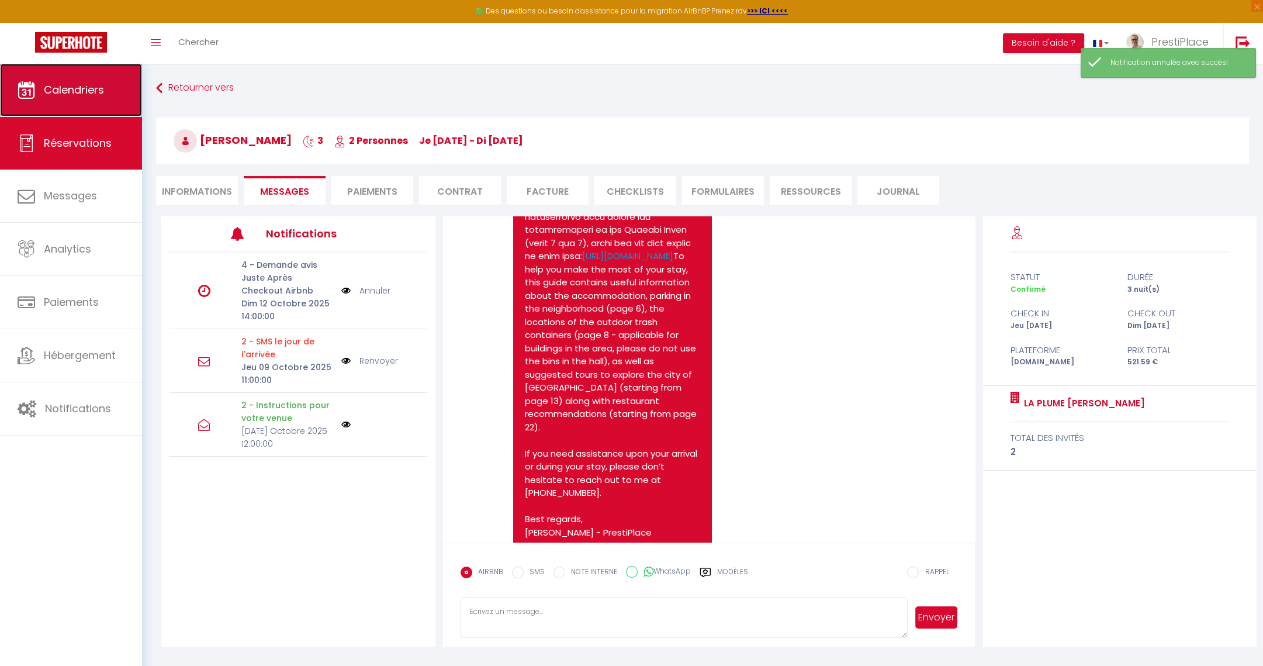
click at [52, 92] on span "Calendriers" at bounding box center [74, 89] width 60 height 15
